Goal: Task Accomplishment & Management: Use online tool/utility

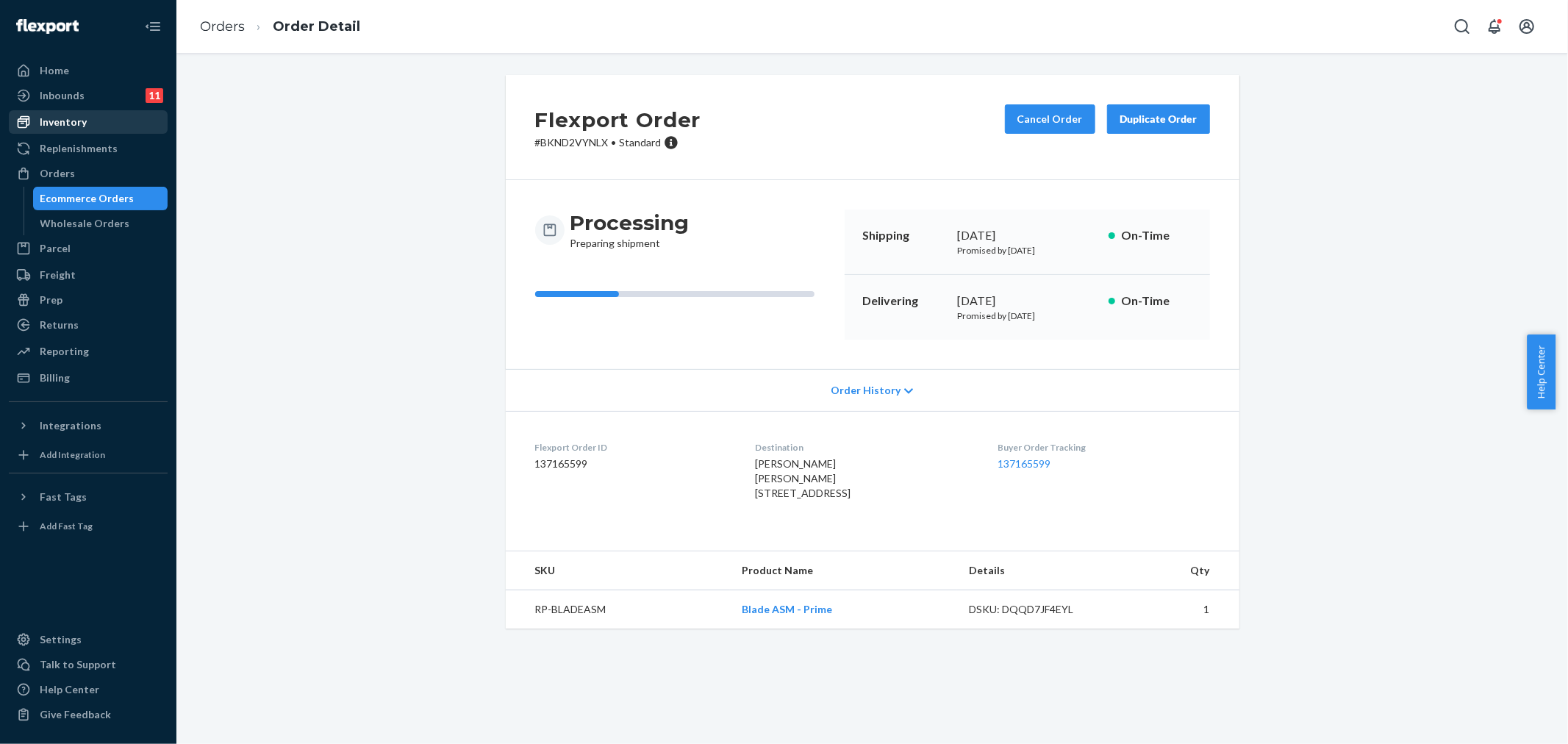
click at [78, 118] on div "Inventory" at bounding box center [63, 122] width 47 height 14
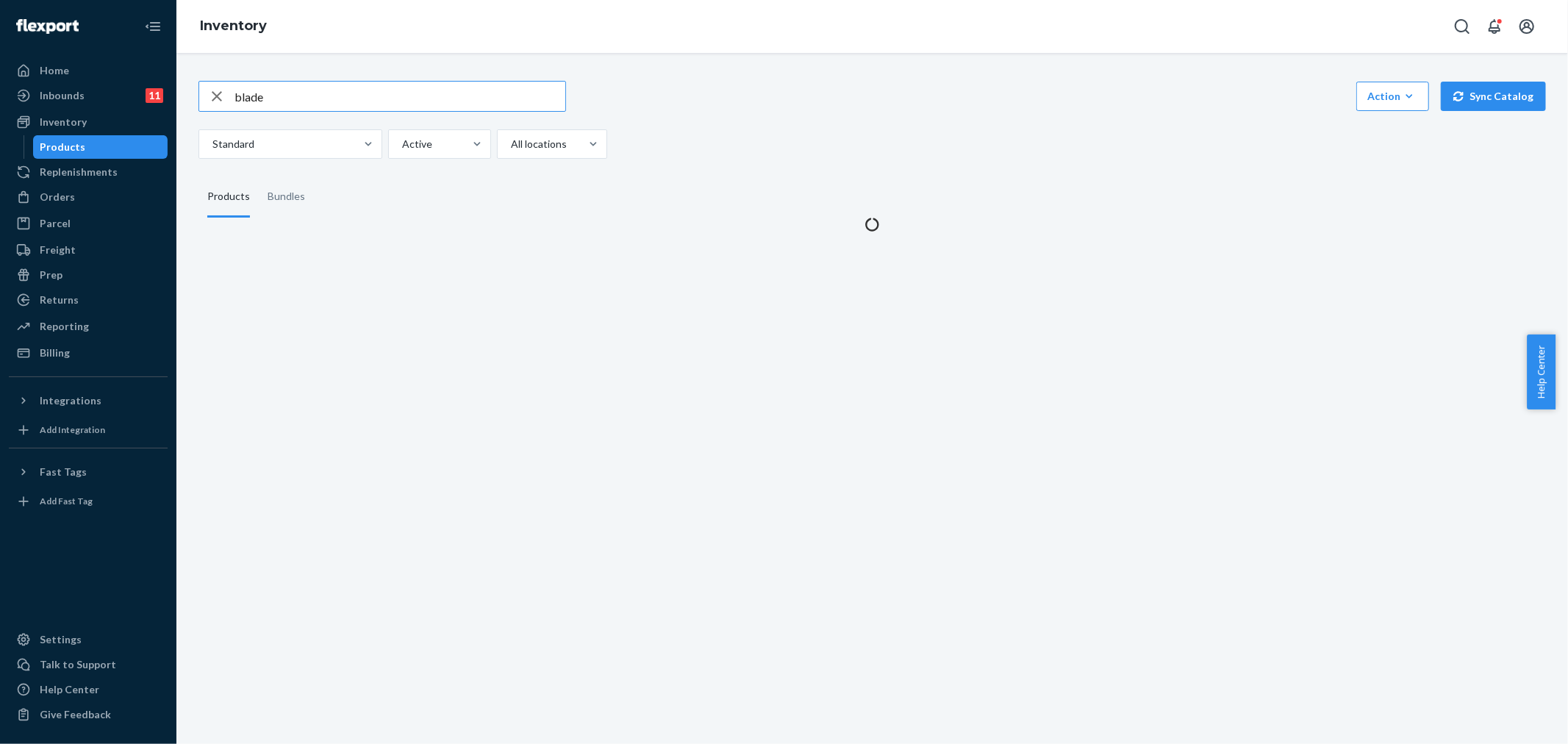
click at [329, 106] on input "blade" at bounding box center [399, 96] width 331 height 29
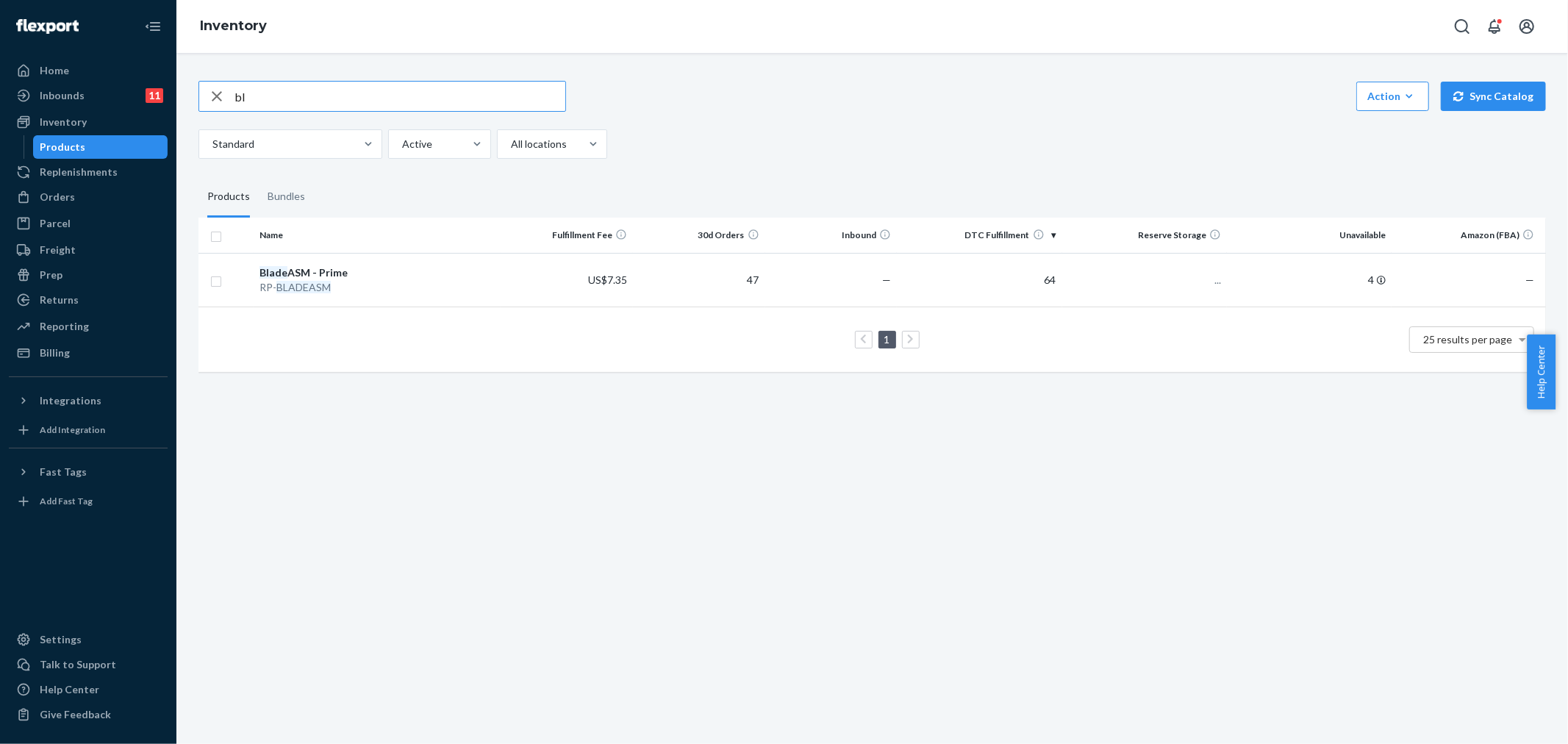
type input "b"
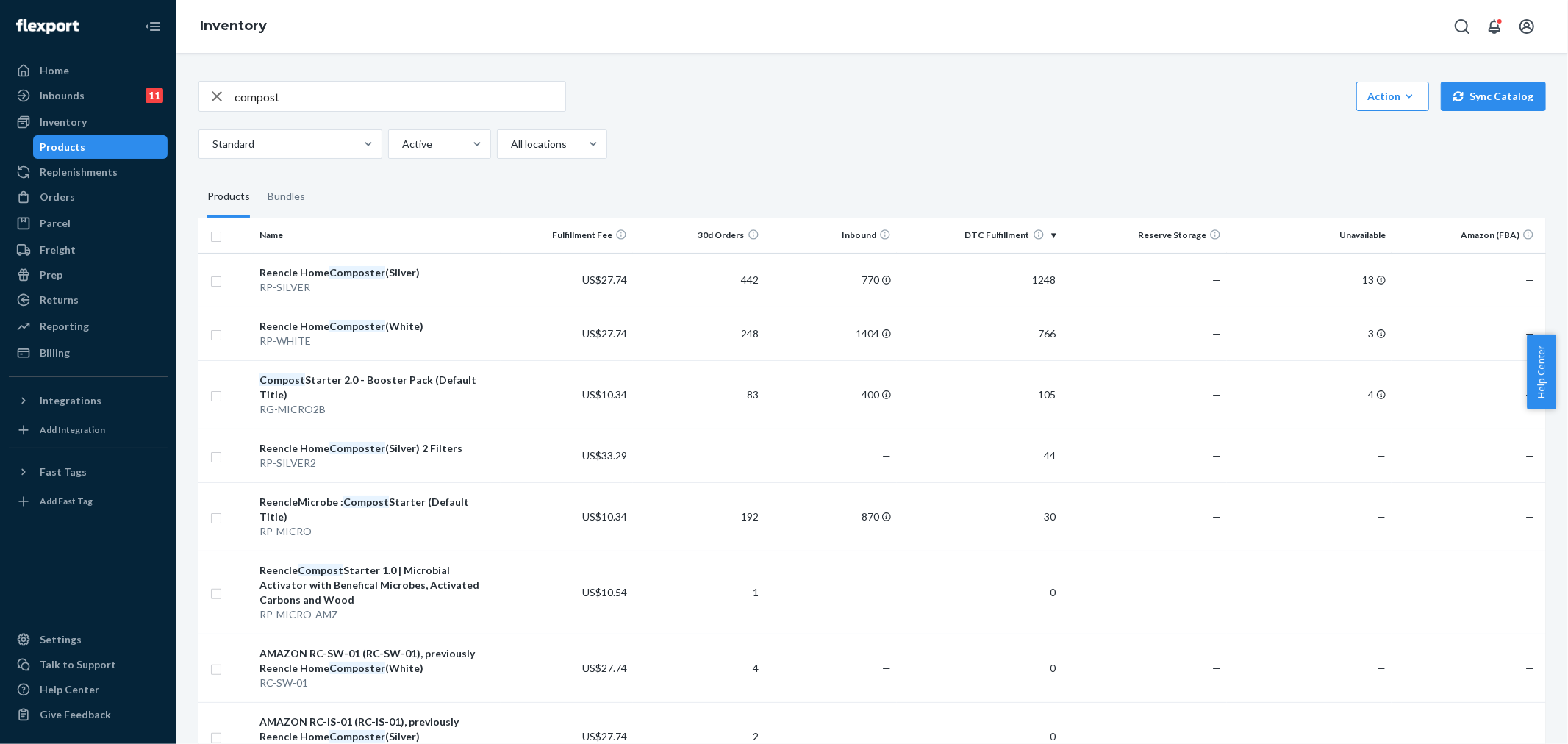
click at [359, 100] on input "compost" at bounding box center [399, 96] width 331 height 29
type input "compost st"
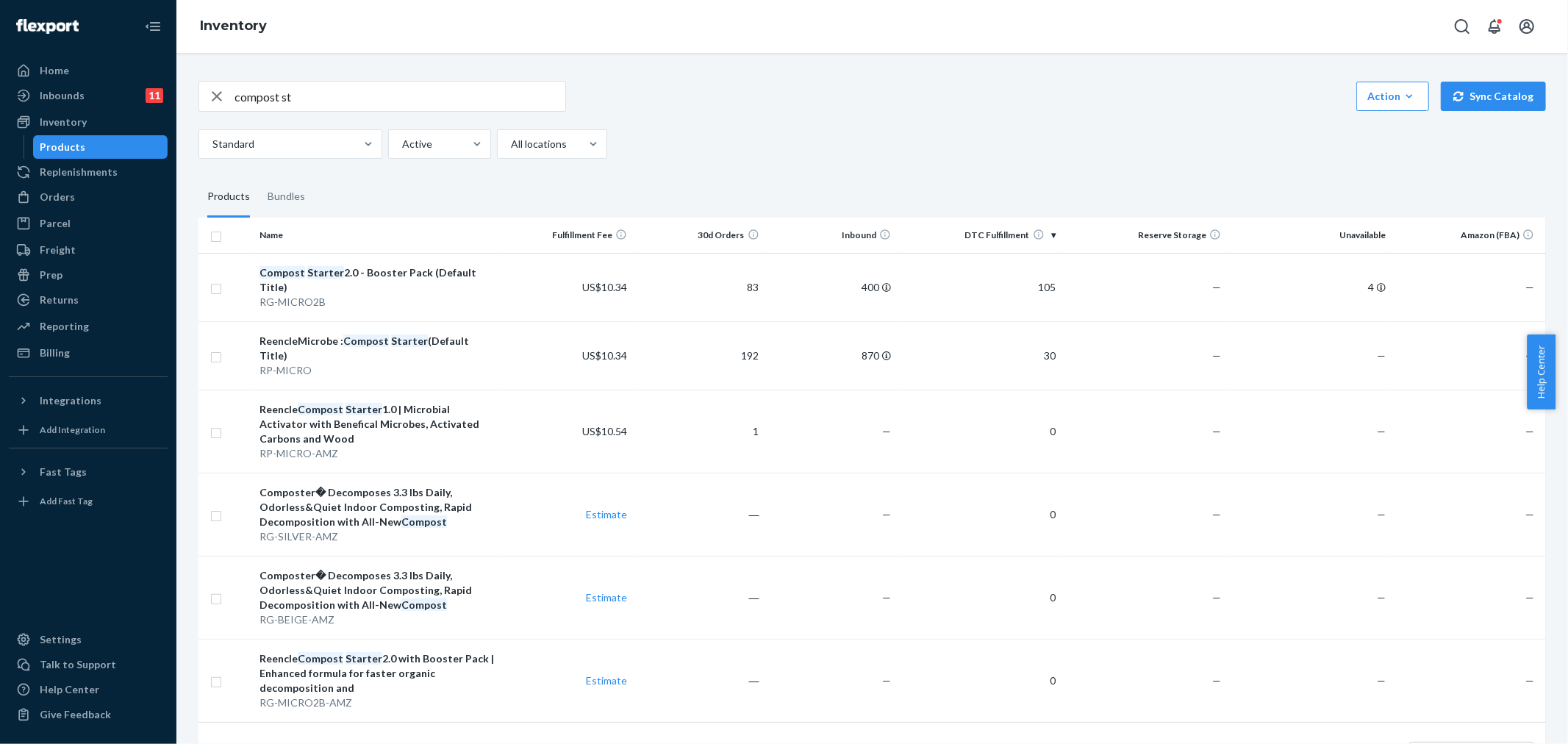
click at [807, 142] on div "Standard Active All locations" at bounding box center [867, 144] width 1336 height 29
click at [859, 120] on div "compost st Action Create product Create bundle Bulk create products Bulk update…" at bounding box center [872, 120] width 1347 height 78
click at [643, 82] on div "compost st Action Create product Create bundle Bulk create products Bulk update…" at bounding box center [872, 96] width 1347 height 31
click at [855, 134] on div "Standard Active All locations" at bounding box center [867, 144] width 1336 height 29
